Goal: Information Seeking & Learning: Find specific fact

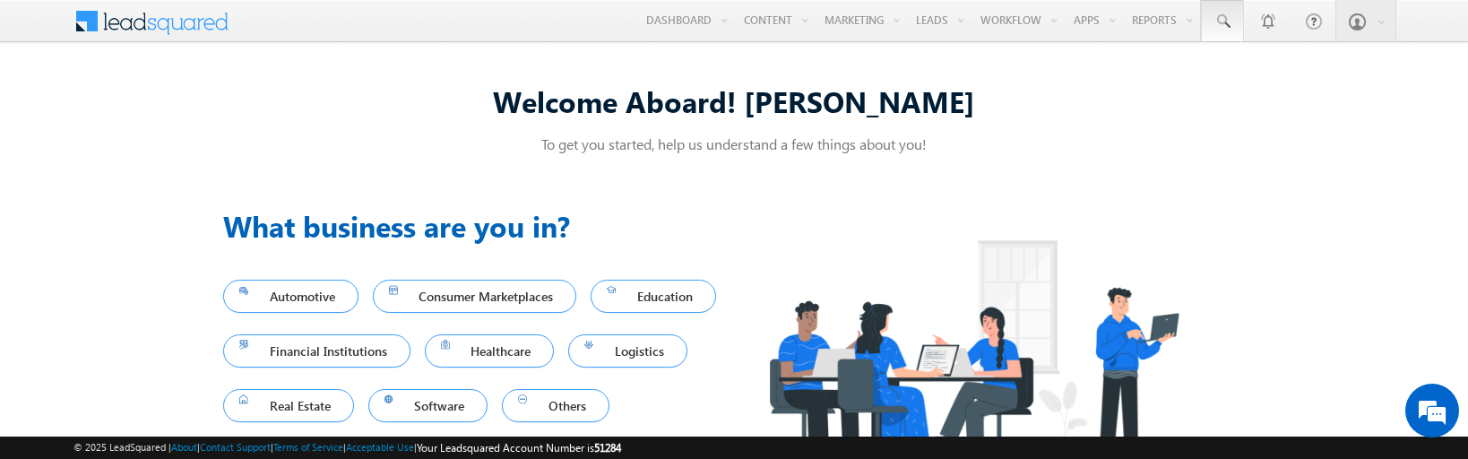
click at [1221, 22] on span at bounding box center [1222, 22] width 18 height 18
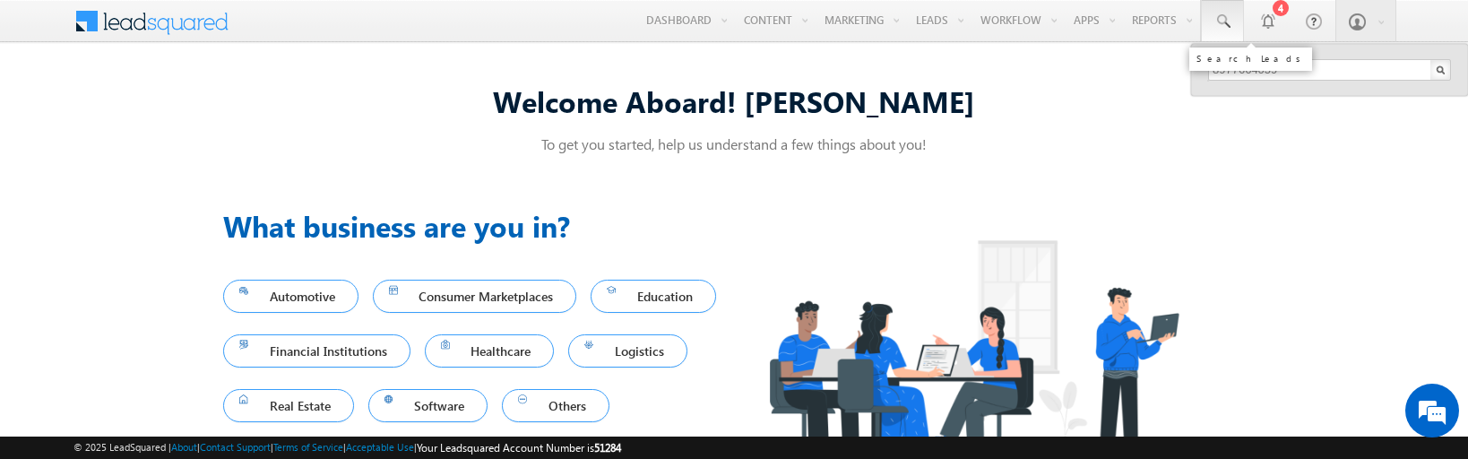
type input "8977664059"
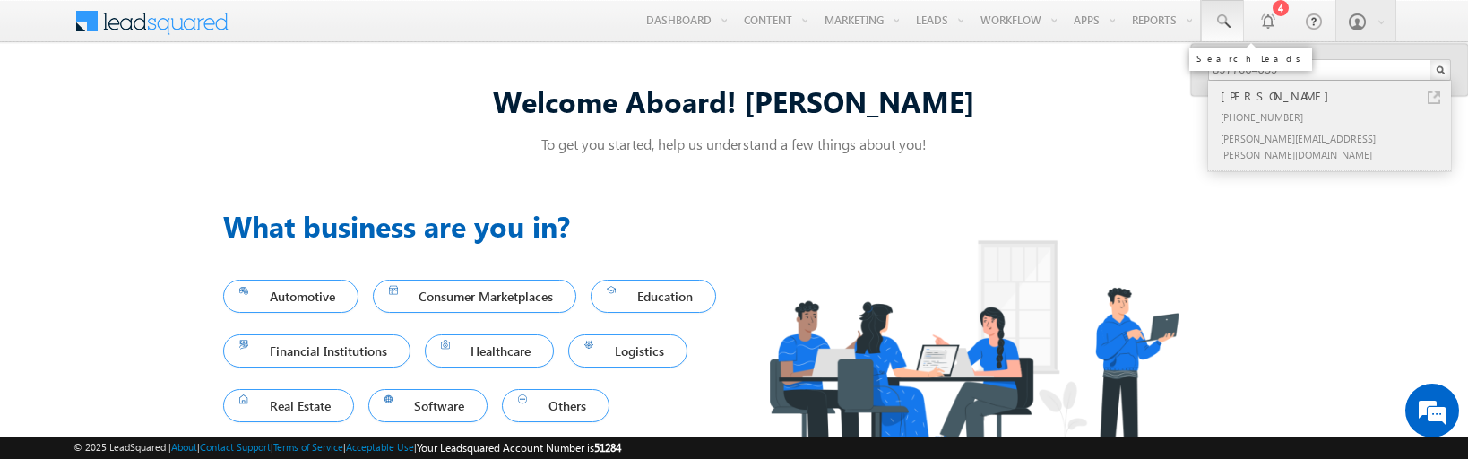
click at [1337, 96] on div "[PERSON_NAME]" at bounding box center [1337, 96] width 240 height 20
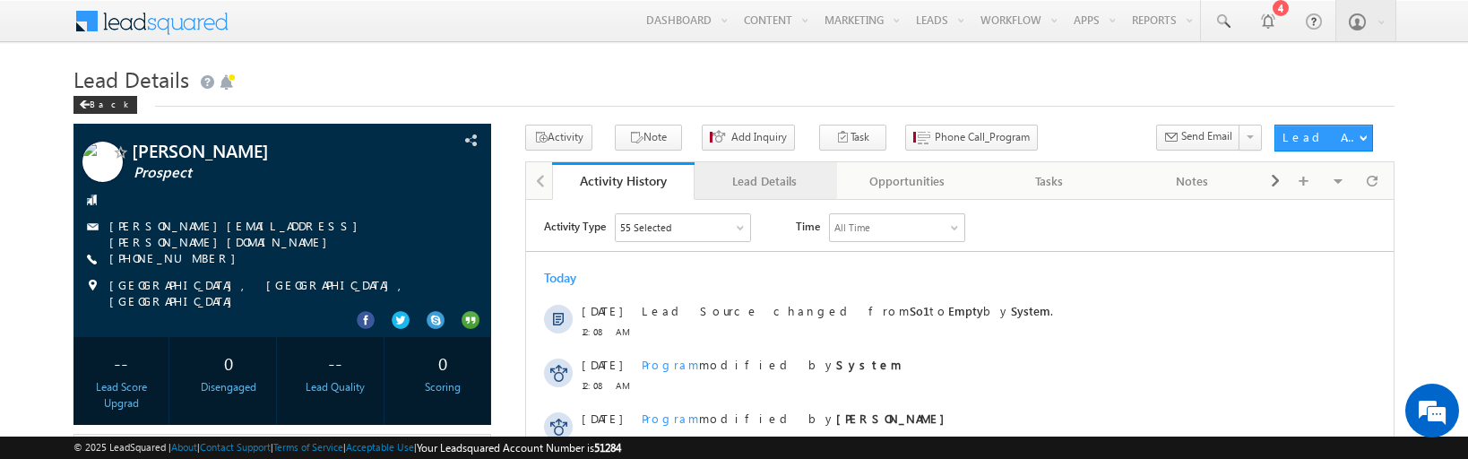
click at [764, 181] on div "Lead Details" at bounding box center [765, 181] width 112 height 22
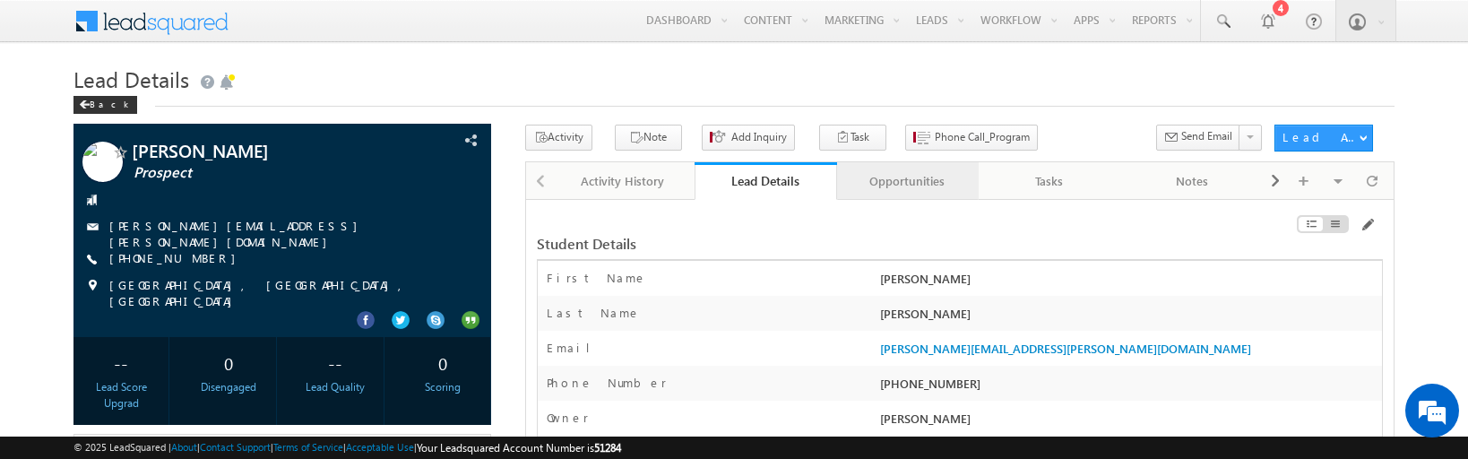
click at [906, 181] on div "Opportunities" at bounding box center [907, 181] width 112 height 22
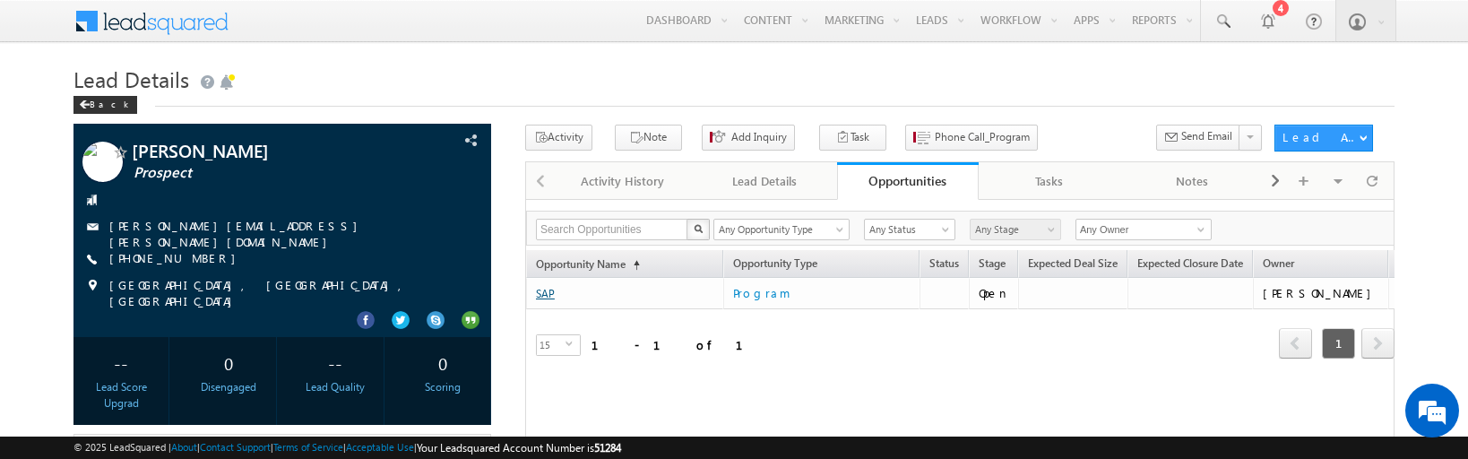
click at [545, 294] on link "SAP" at bounding box center [545, 293] width 19 height 13
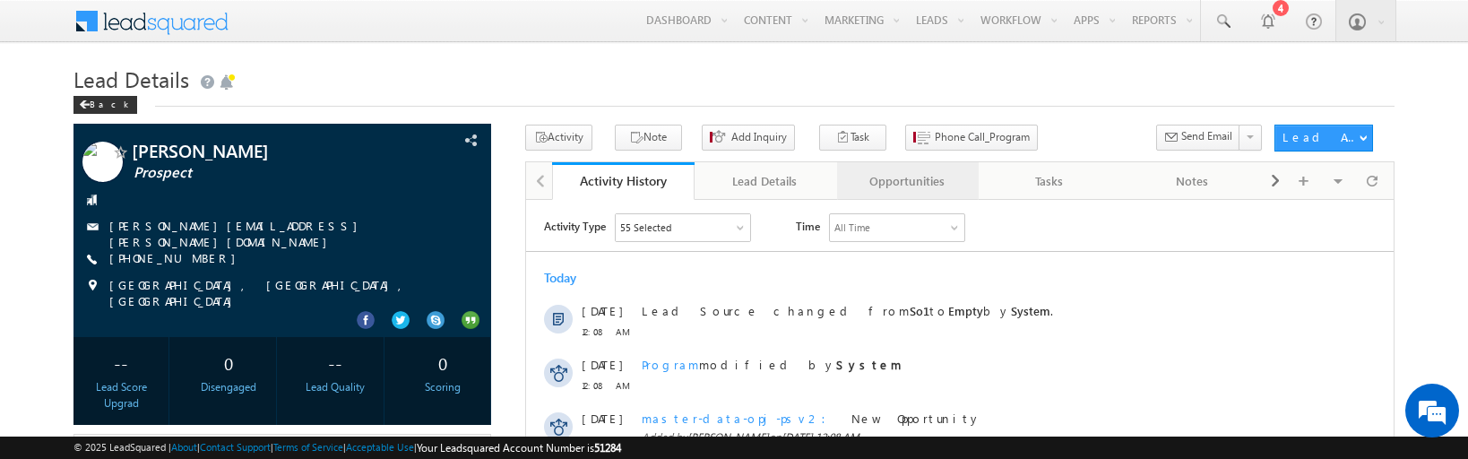
click at [906, 181] on div "Opportunities" at bounding box center [907, 181] width 112 height 22
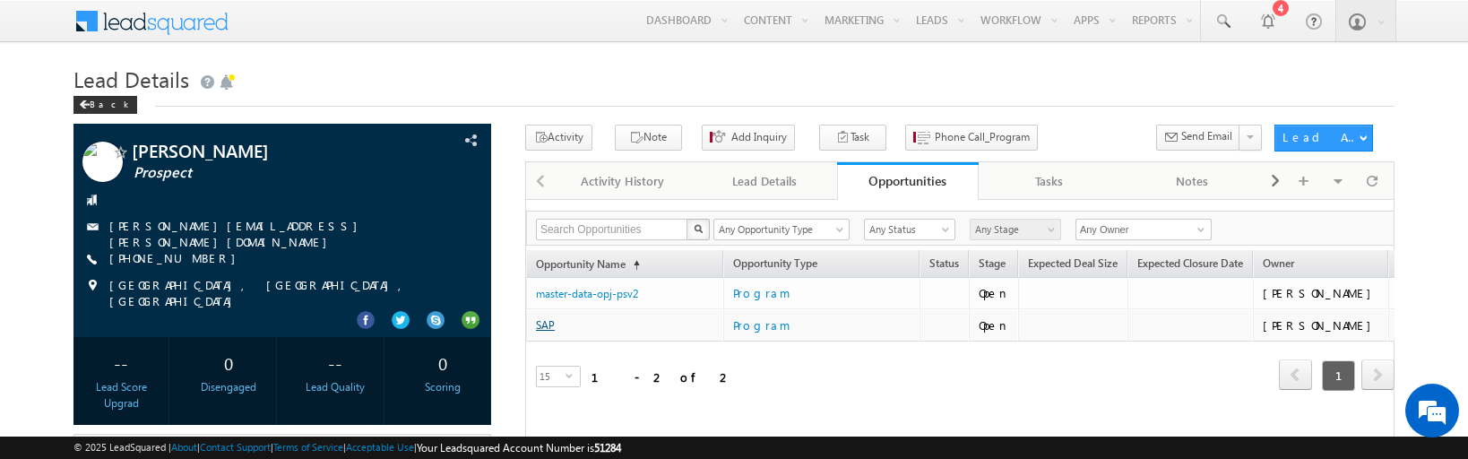
click at [545, 325] on link "SAP" at bounding box center [545, 324] width 19 height 13
